Goal: Task Accomplishment & Management: Use online tool/utility

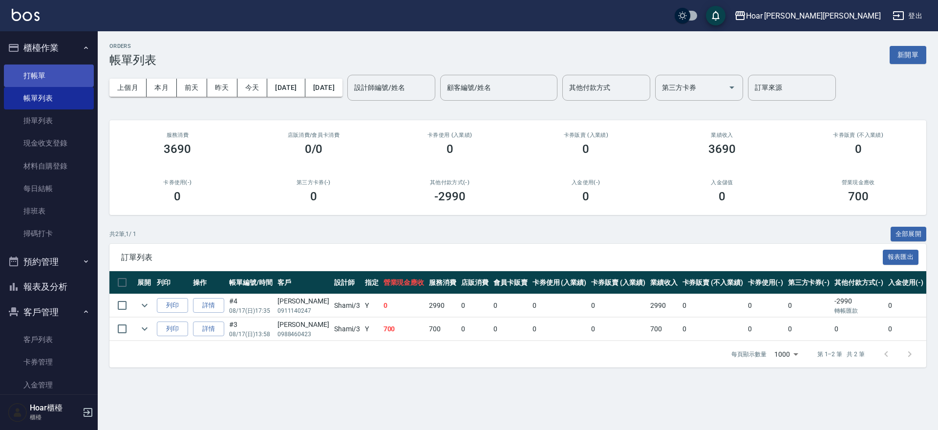
click at [64, 74] on link "打帳單" at bounding box center [49, 76] width 90 height 22
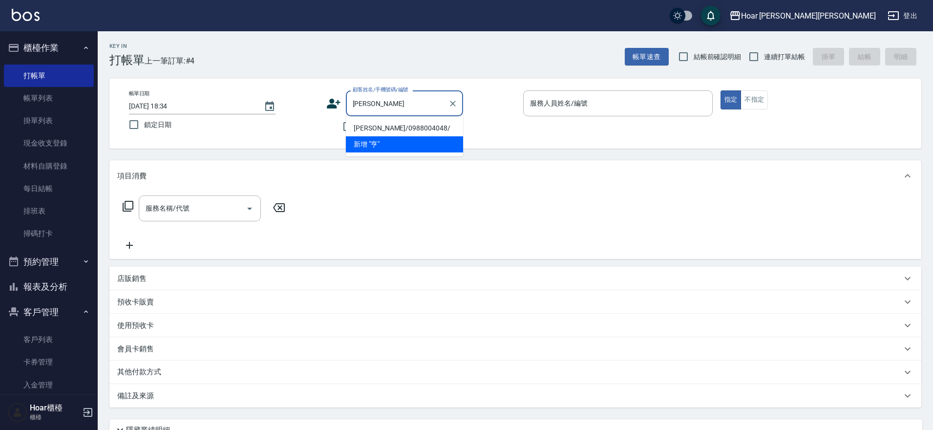
click at [388, 127] on li "[PERSON_NAME]/0988004048/" at bounding box center [404, 128] width 117 height 16
type input "[PERSON_NAME]/0988004048/"
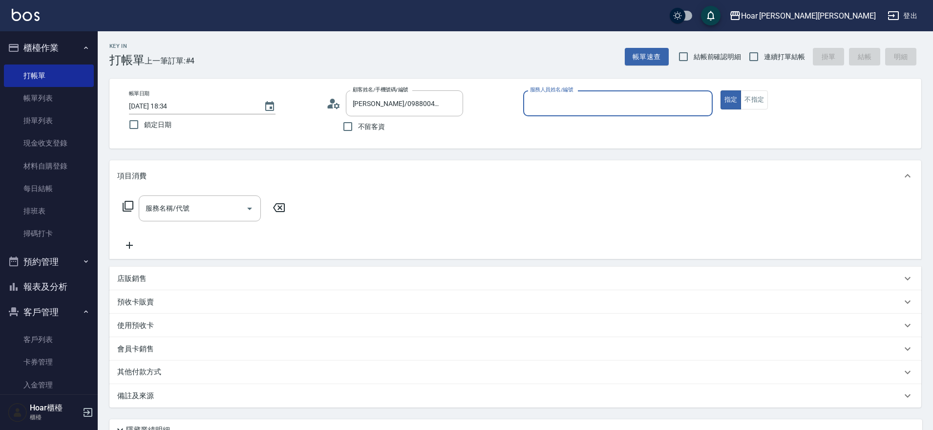
type input "[PERSON_NAME]-1"
click at [225, 211] on input "服務名稱/代號" at bounding box center [192, 208] width 99 height 17
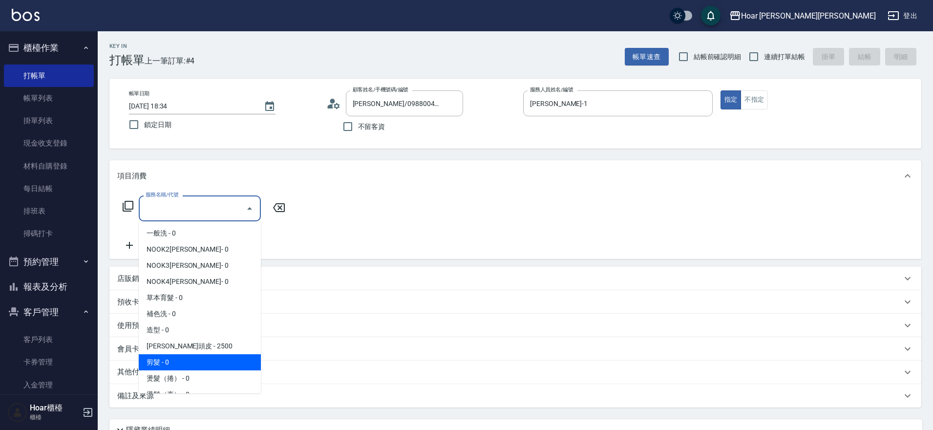
click at [161, 356] on span "剪髮 - 0" at bounding box center [200, 362] width 122 height 16
type input "剪髮(201)"
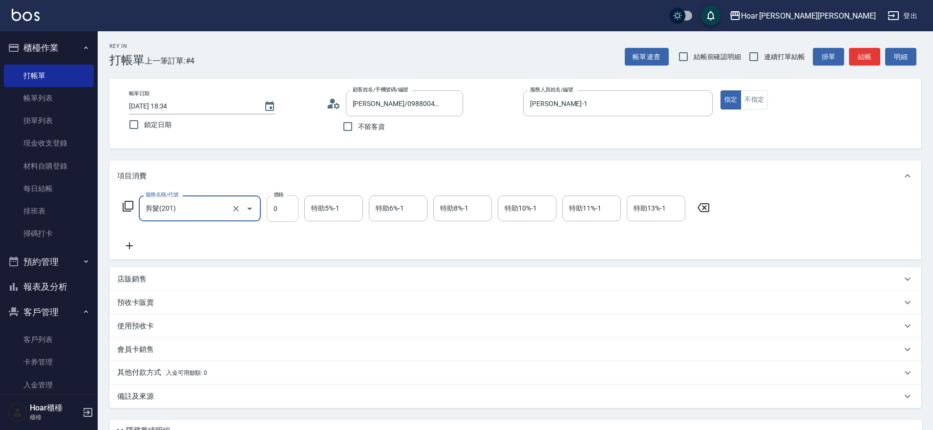
click at [292, 217] on input "0" at bounding box center [283, 208] width 32 height 26
type input "1000"
click at [376, 244] on div "服務名稱/代號 剪髮(201) 服務名稱/代號 價格 1000 價格 特助5%-1 特助5%-1 特助6%-1 特助6%-1 特助8%-1 特助8%-1 特助…" at bounding box center [416, 223] width 599 height 56
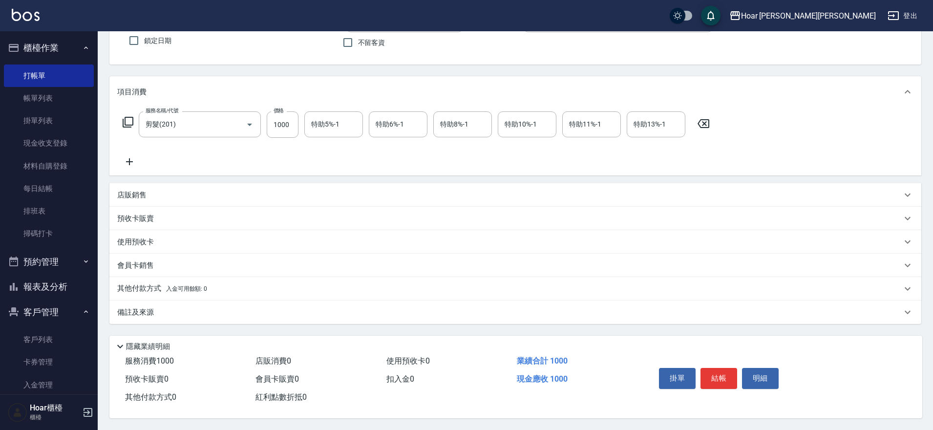
scroll to position [88, 0]
click at [162, 290] on div "其他付款方式 入金可用餘額: 0" at bounding box center [515, 288] width 812 height 23
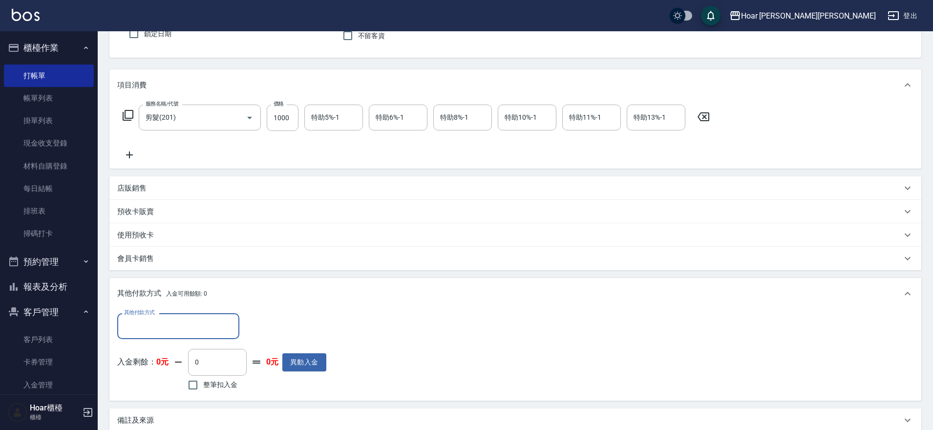
scroll to position [0, 0]
click at [149, 321] on input "其他付款方式" at bounding box center [178, 326] width 113 height 17
click at [153, 372] on span "轉帳匯款" at bounding box center [178, 367] width 122 height 16
type input "轉帳匯款"
type input "1000"
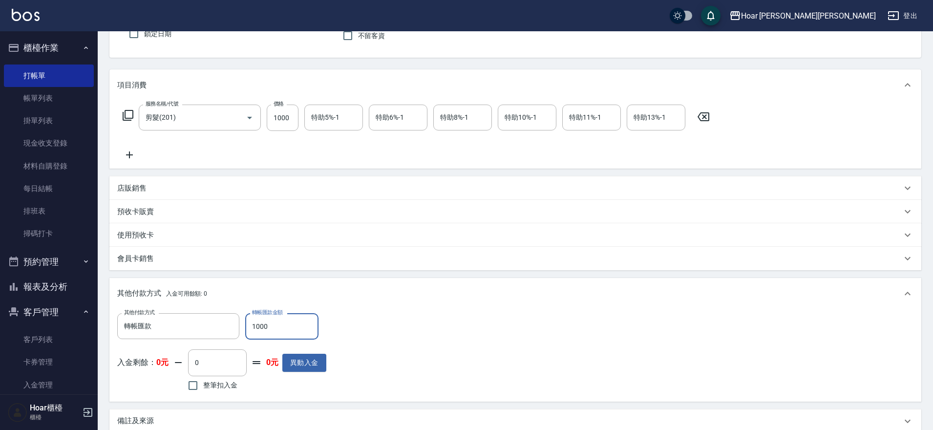
click at [402, 359] on div "其他付款方式 轉帳匯款 其他付款方式 轉帳匯款金額 1000 轉帳匯款金額 入金剩餘： 0元 0 ​ 整筆扣入金 0元 異動入金" at bounding box center [515, 353] width 797 height 80
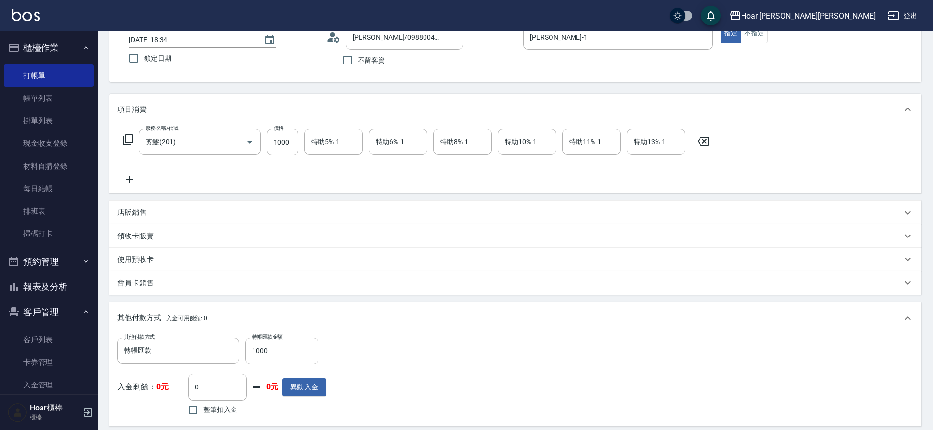
scroll to position [204, 0]
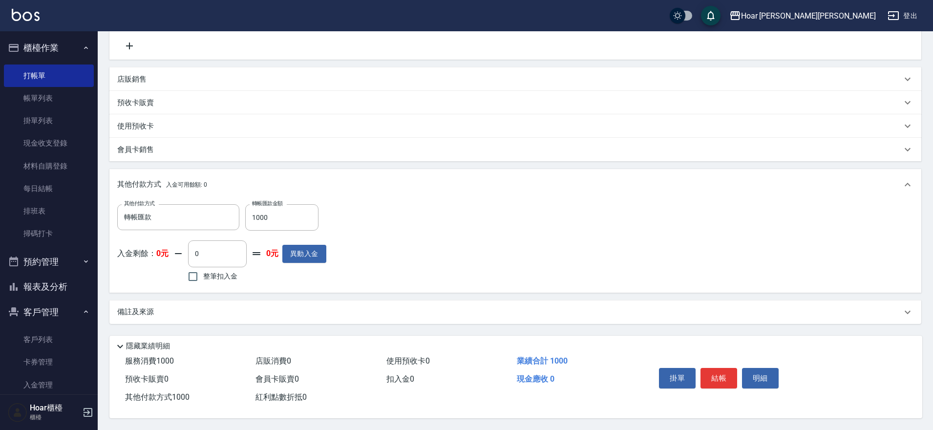
click at [711, 372] on button "結帳" at bounding box center [719, 378] width 37 height 21
